Goal: Task Accomplishment & Management: Manage account settings

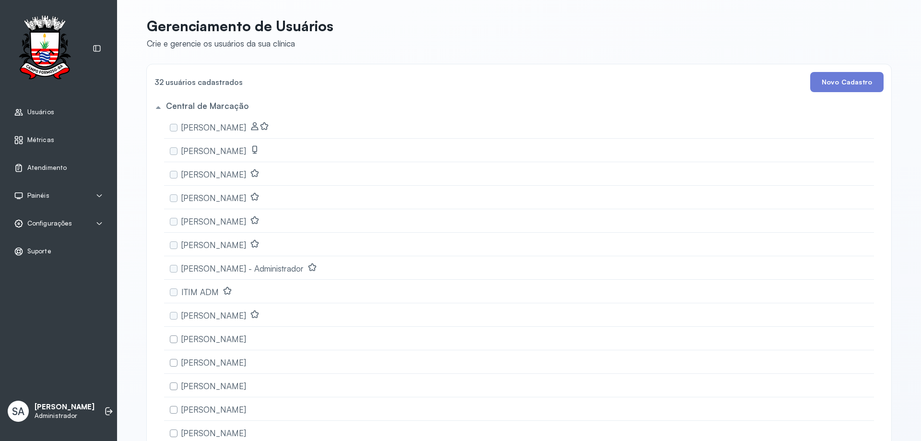
click at [56, 220] on span "Configurações" at bounding box center [49, 223] width 45 height 8
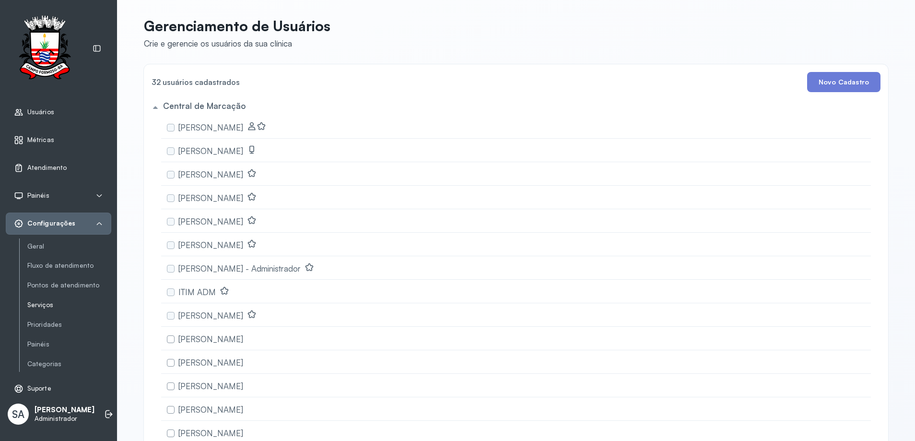
click at [31, 304] on link "Serviços" at bounding box center [69, 305] width 84 height 8
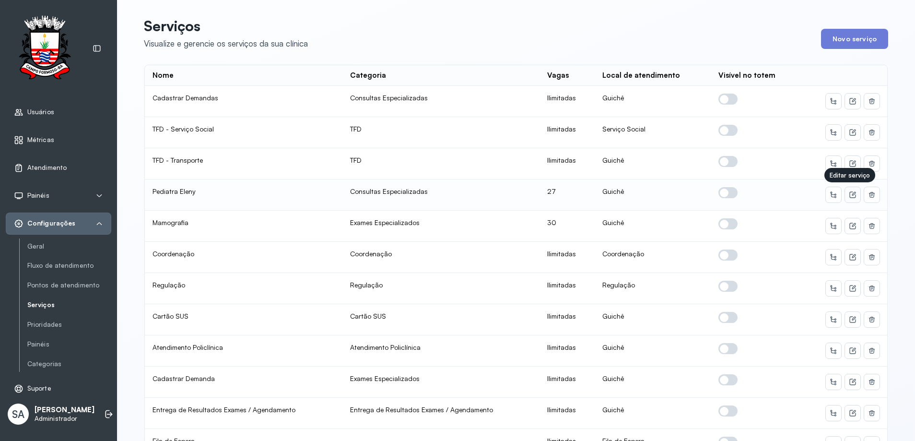
click at [851, 193] on icon at bounding box center [853, 195] width 8 height 8
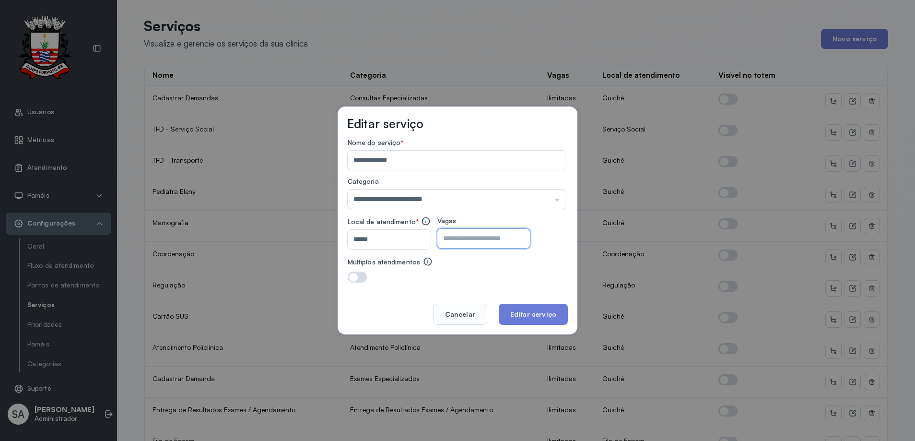
click at [495, 238] on input "**" at bounding box center [476, 238] width 76 height 19
type input "**"
click at [528, 315] on button "Editar serviço" at bounding box center [533, 314] width 69 height 21
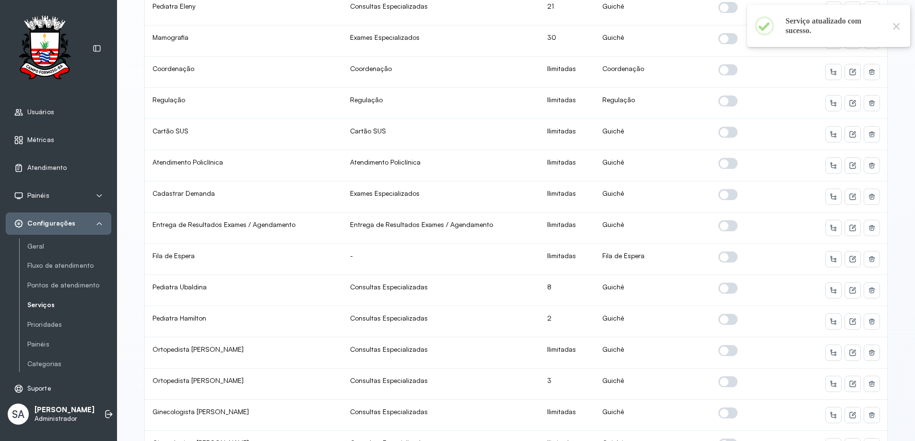
scroll to position [192, 0]
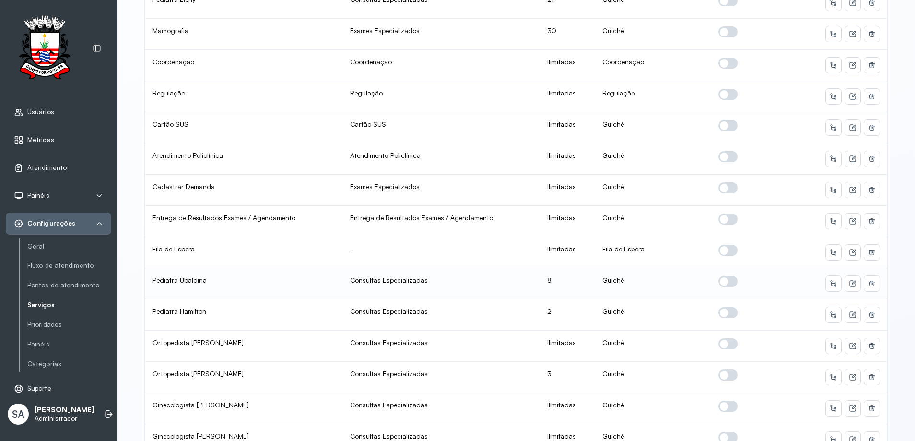
click at [728, 280] on span at bounding box center [728, 281] width 19 height 11
click at [852, 284] on icon at bounding box center [854, 283] width 4 height 4
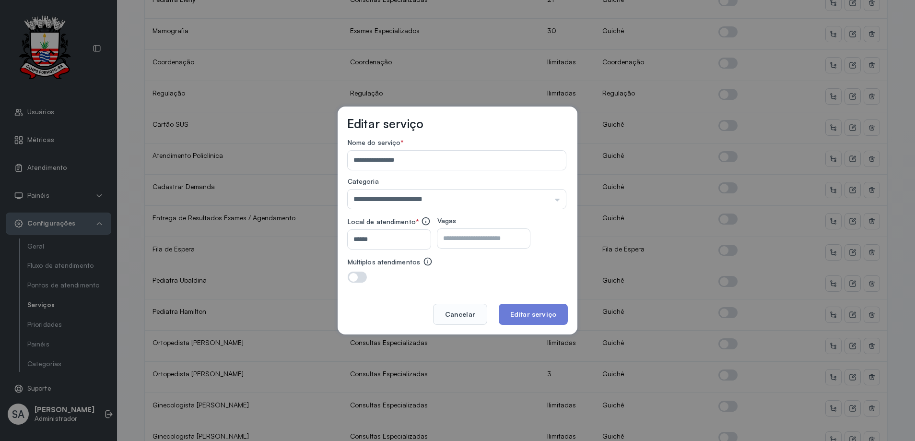
click at [498, 242] on input "*" at bounding box center [476, 238] width 76 height 19
type input "*"
click at [511, 316] on button "Editar serviço" at bounding box center [533, 314] width 69 height 21
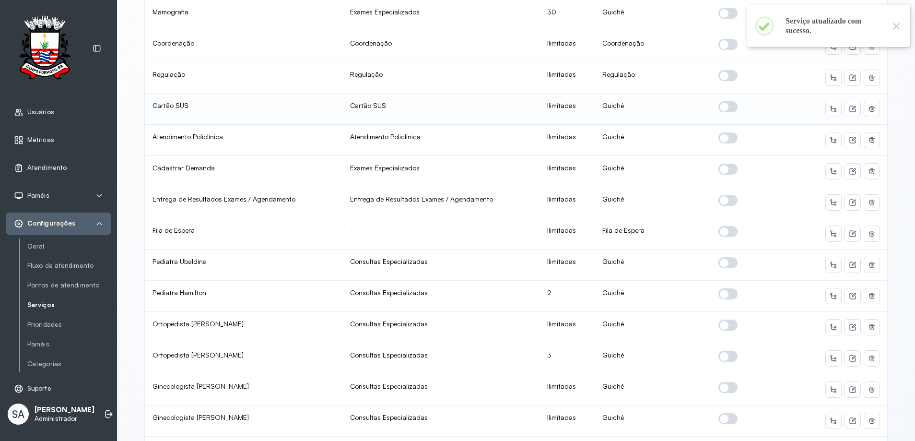
scroll to position [240, 0]
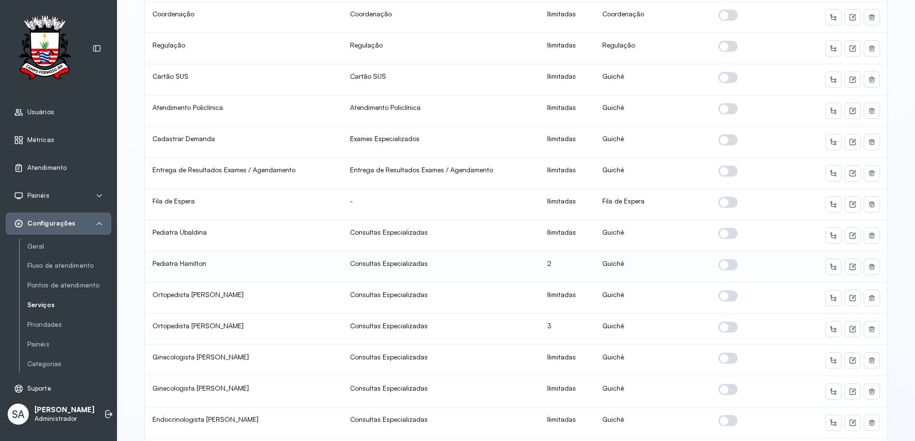
drag, startPoint x: 723, startPoint y: 264, endPoint x: 745, endPoint y: 265, distance: 22.6
click at [723, 264] on span at bounding box center [728, 264] width 19 height 11
click at [849, 270] on icon at bounding box center [853, 267] width 8 height 8
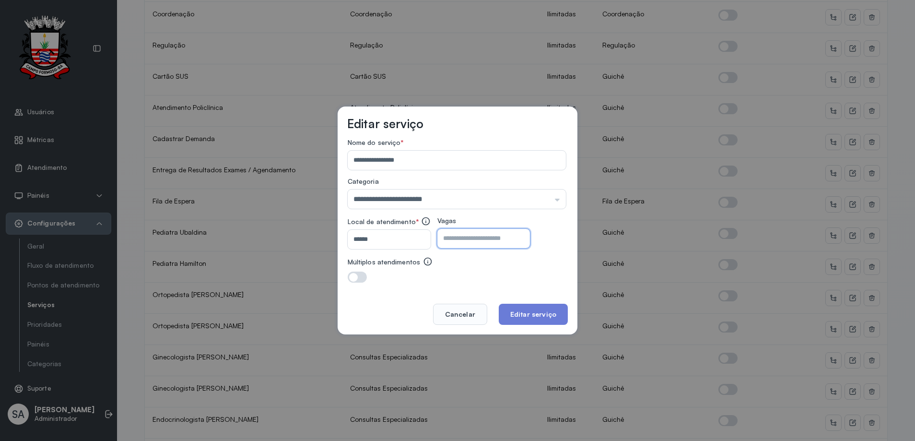
click at [502, 236] on input "*" at bounding box center [476, 238] width 76 height 19
type input "*"
click at [546, 310] on button "Editar serviço" at bounding box center [533, 314] width 69 height 21
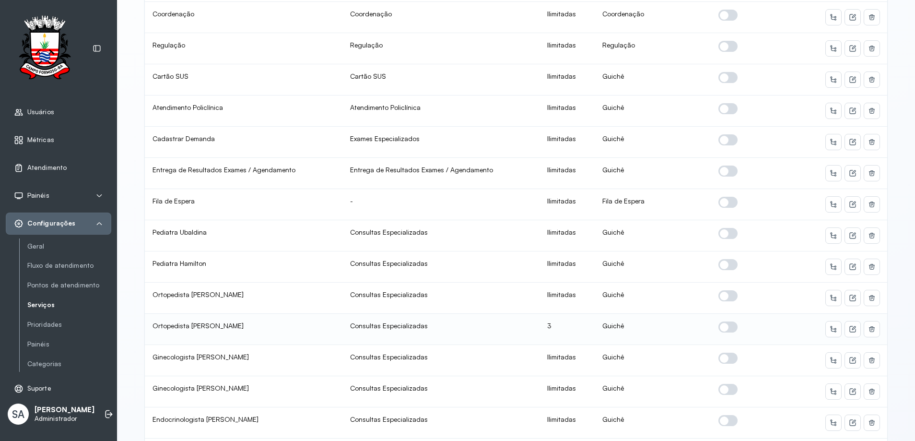
click at [726, 326] on span at bounding box center [728, 326] width 19 height 11
click at [850, 329] on icon at bounding box center [853, 329] width 8 height 8
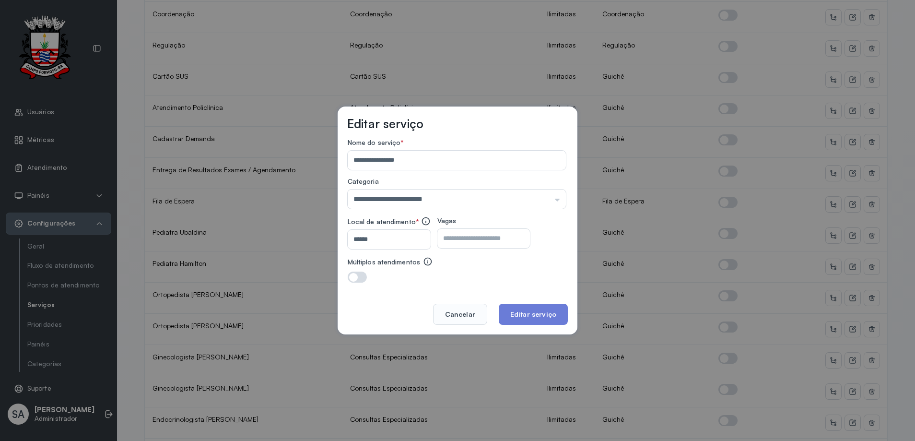
click at [464, 237] on input "*" at bounding box center [476, 238] width 76 height 19
type input "*"
click at [518, 309] on button "Editar serviço" at bounding box center [533, 314] width 69 height 21
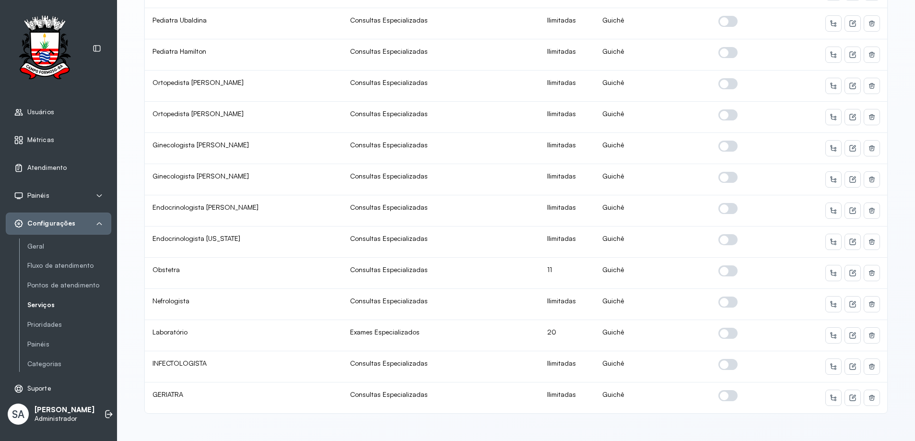
scroll to position [1, 0]
